Goal: Contribute content: Add original content to the website for others to see

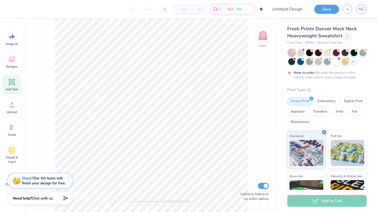
click at [19, 86] on div "Add Text" at bounding box center [11, 85] width 19 height 20
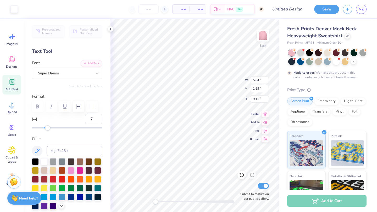
type input "0"
click at [49, 71] on div "Super Dream" at bounding box center [64, 73] width 55 height 8
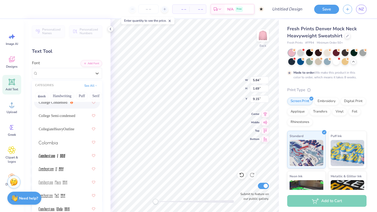
scroll to position [931, 0]
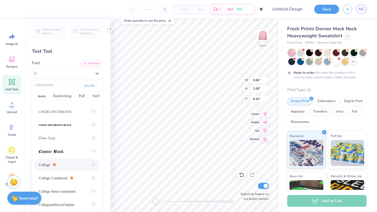
click at [59, 168] on div "College" at bounding box center [67, 164] width 57 height 9
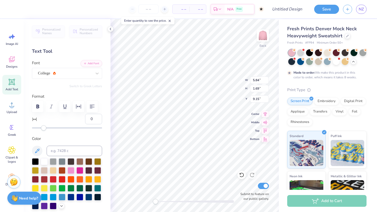
scroll to position [0, 0]
type textarea "T"
type textarea "FPOSU"
click at [37, 109] on icon "button" at bounding box center [37, 107] width 3 height 4
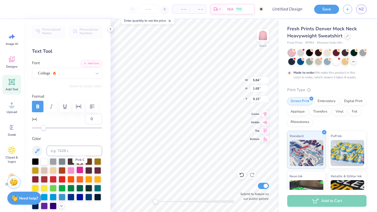
click at [80, 170] on div at bounding box center [79, 170] width 7 height 7
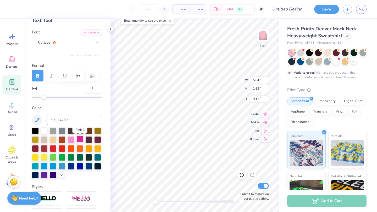
scroll to position [32, 0]
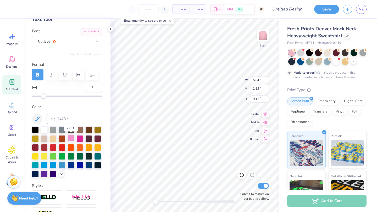
click at [71, 140] on div at bounding box center [71, 138] width 7 height 7
click at [76, 139] on div at bounding box center [79, 138] width 7 height 7
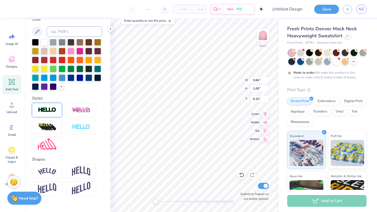
click at [53, 107] on img at bounding box center [47, 110] width 18 height 6
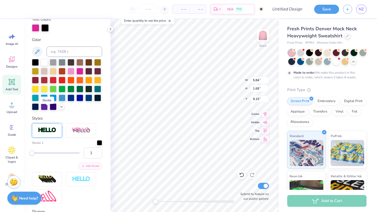
scroll to position [140, 0]
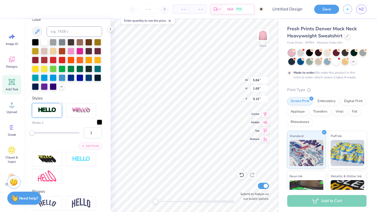
click at [97, 123] on div at bounding box center [99, 122] width 5 height 5
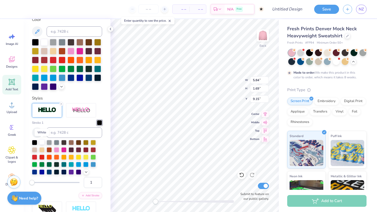
click at [42, 140] on div at bounding box center [41, 142] width 5 height 5
click at [57, 132] on input at bounding box center [74, 133] width 55 height 10
click at [92, 181] on input "1" at bounding box center [93, 182] width 18 height 11
type input "3"
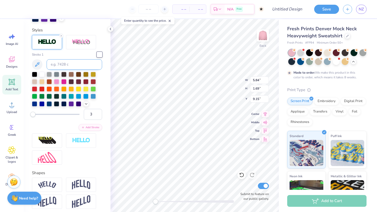
scroll to position [221, 0]
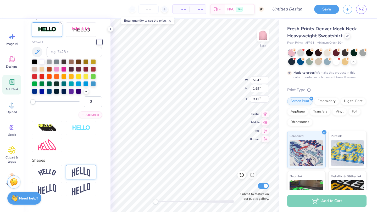
type textarea "FPOSU"
click at [71, 169] on div at bounding box center [81, 172] width 30 height 14
type input "0.30"
click at [63, 206] on div at bounding box center [56, 204] width 48 height 5
type input "0.36"
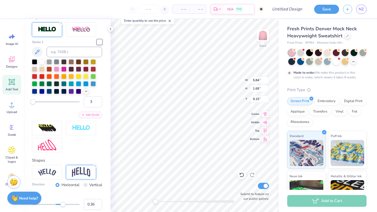
click at [64, 204] on div "Accessibility label" at bounding box center [62, 204] width 5 height 5
type textarea "FPOSU"
type input "0.37"
click at [65, 206] on div "Accessibility label" at bounding box center [64, 204] width 5 height 5
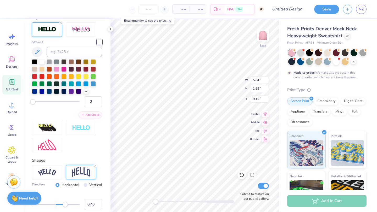
type input "0.40"
click at [65, 205] on div "Accessibility label" at bounding box center [65, 204] width 5 height 5
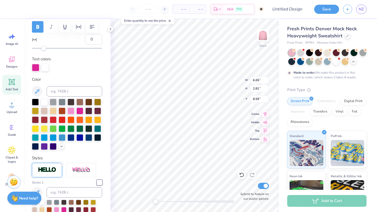
scroll to position [52, 0]
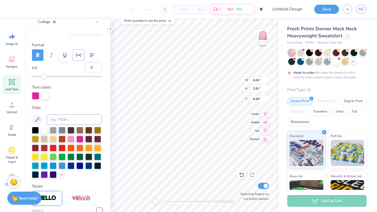
click at [78, 58] on icon "button" at bounding box center [78, 55] width 6 height 6
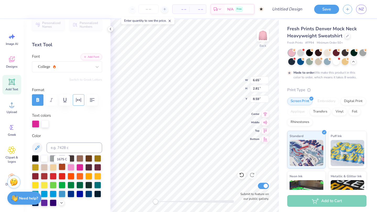
scroll to position [4, 0]
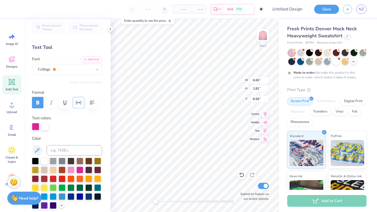
click at [78, 106] on button "button" at bounding box center [79, 103] width 12 height 12
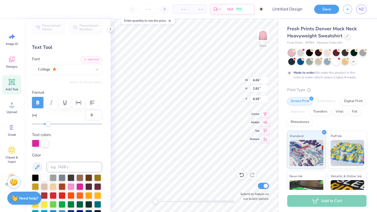
type input "9"
drag, startPoint x: 44, startPoint y: 122, endPoint x: 49, endPoint y: 122, distance: 4.4
click at [49, 122] on div "Accessibility label" at bounding box center [48, 124] width 5 height 5
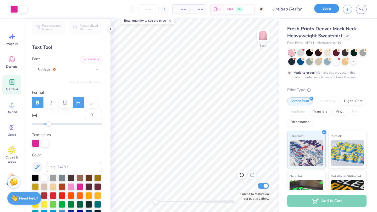
click at [327, 6] on button "Save" at bounding box center [326, 8] width 25 height 9
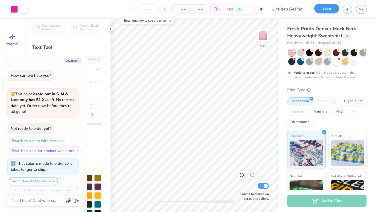
scroll to position [1222, 0]
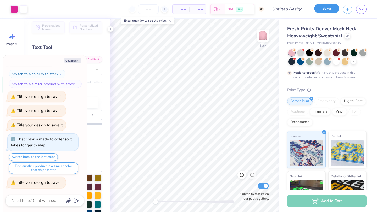
click at [326, 8] on button "Save" at bounding box center [326, 8] width 25 height 9
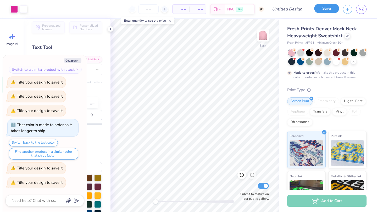
click at [326, 8] on button "Save" at bounding box center [326, 8] width 25 height 9
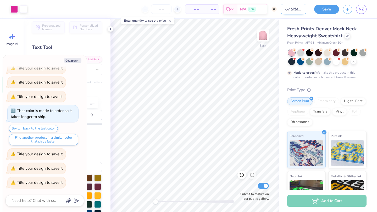
type textarea "x"
click at [282, 12] on input "Design Title" at bounding box center [293, 9] width 26 height 10
type input "2"
type textarea "x"
type input "2n"
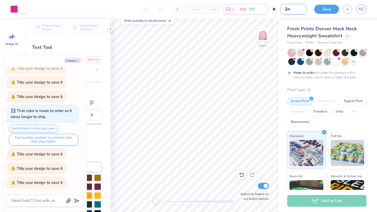
type textarea "x"
type input "2nd"
type textarea "x"
type input "2nd"
type textarea "x"
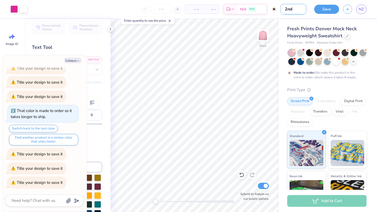
type input "2nd f"
type textarea "x"
type input "2nd fa"
type textarea "x"
type input "2nd fal"
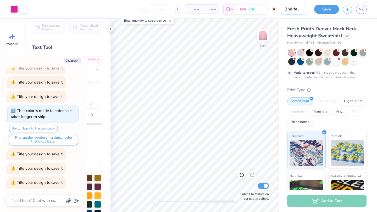
type textarea "x"
type input "2nd fall"
type textarea "x"
type input "2nd fall"
click at [325, 7] on button "Save" at bounding box center [326, 8] width 25 height 9
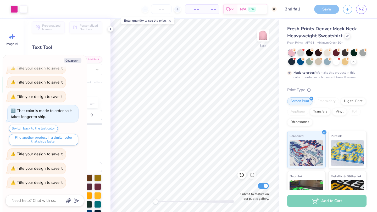
click at [329, 11] on div "Save" at bounding box center [326, 9] width 25 height 9
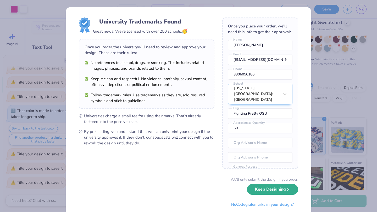
click at [267, 195] on div "We’ll only submit the design if you order. Keep Designing No Collegiate marks i…" at bounding box center [188, 193] width 219 height 33
click at [255, 188] on button "Keep Designing" at bounding box center [272, 189] width 51 height 11
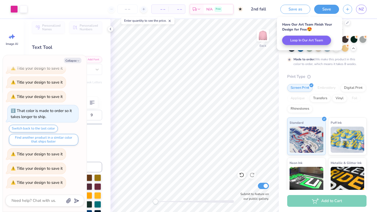
type textarea "x"
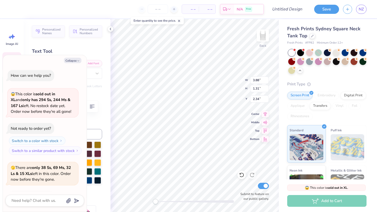
scroll to position [206, 0]
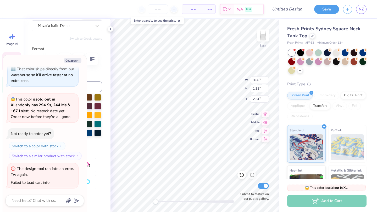
type textarea "x"
